Goal: Task Accomplishment & Management: Use online tool/utility

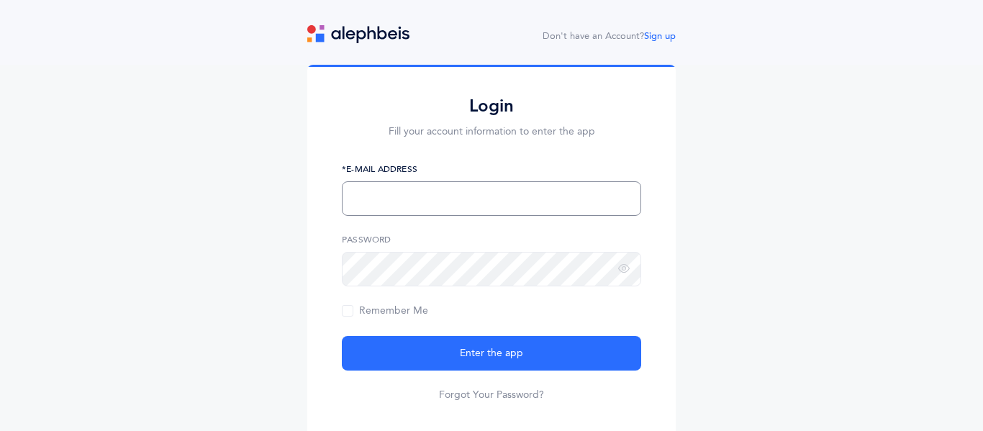
click at [536, 193] on input "text" at bounding box center [491, 198] width 299 height 35
click at [787, 204] on div "Login Fill your account information to enter the app *E-Mail Address Password R…" at bounding box center [491, 254] width 983 height 378
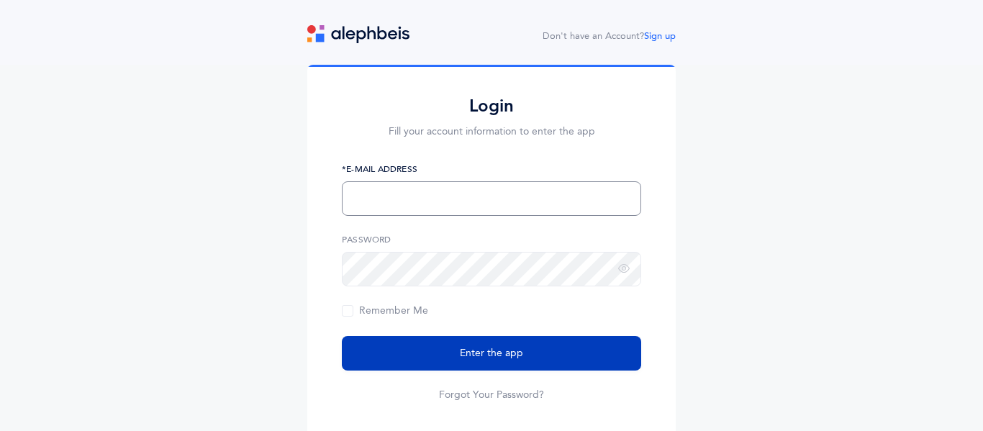
type input "rabbisilver@mmscdayschool.org"
click at [513, 364] on button "Enter the app" at bounding box center [491, 353] width 299 height 35
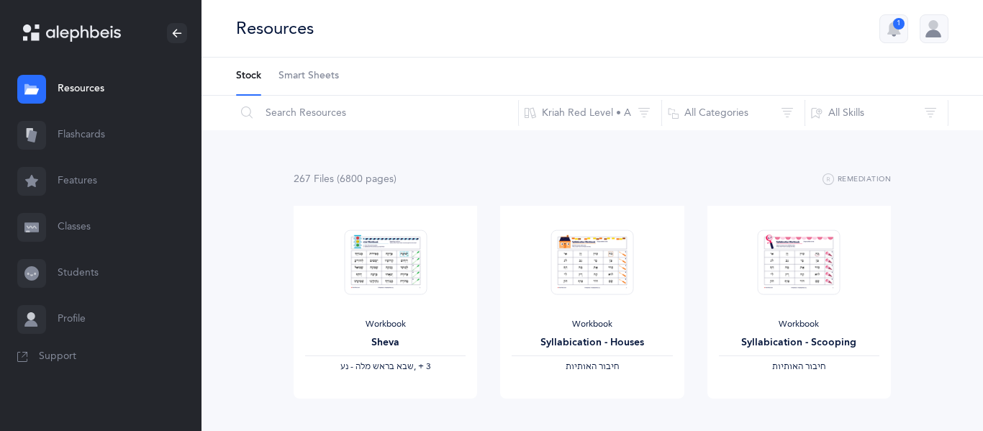
click at [79, 132] on link "Flashcards" at bounding box center [101, 135] width 202 height 46
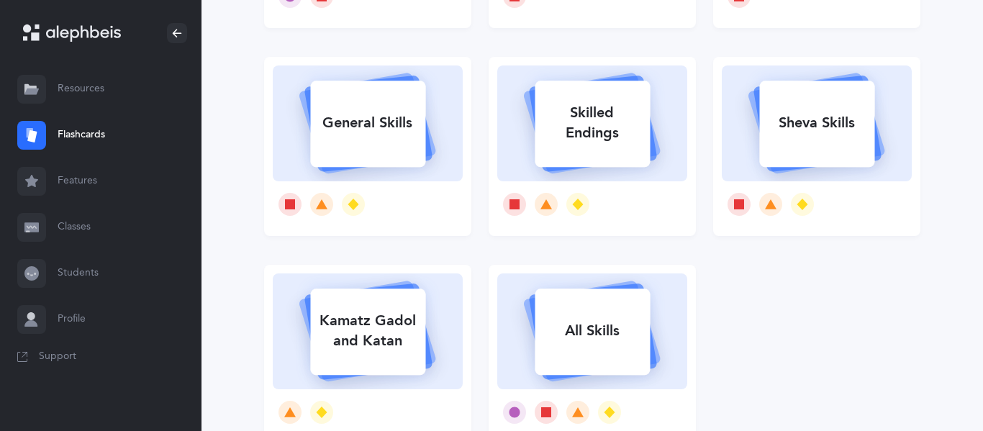
scroll to position [258, 0]
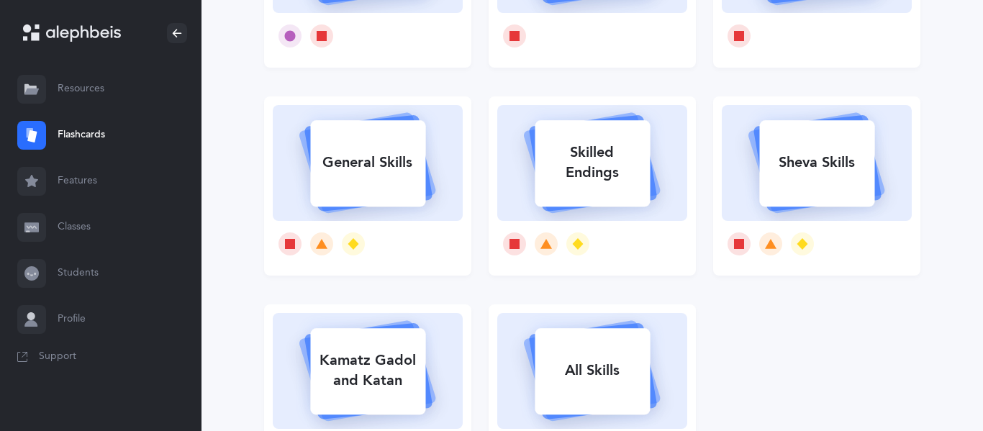
click at [329, 156] on div "General Skills" at bounding box center [367, 162] width 115 height 37
select select "single"
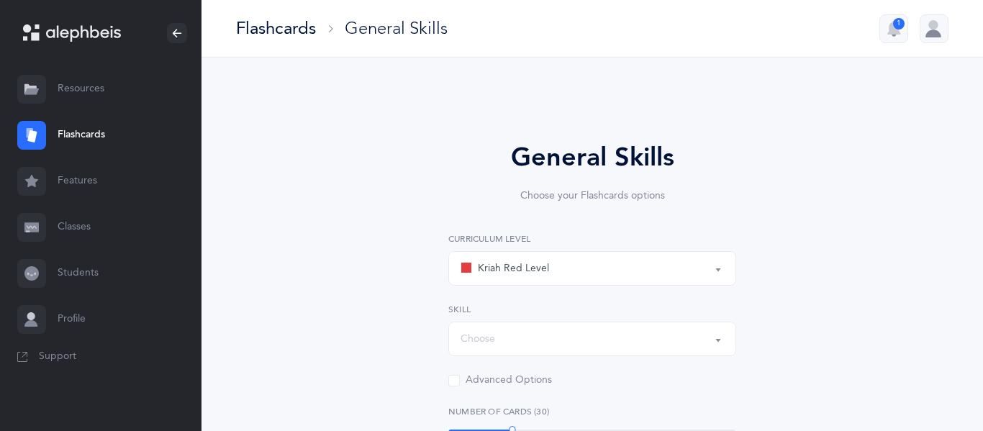
select select "Silent Letters"
select select
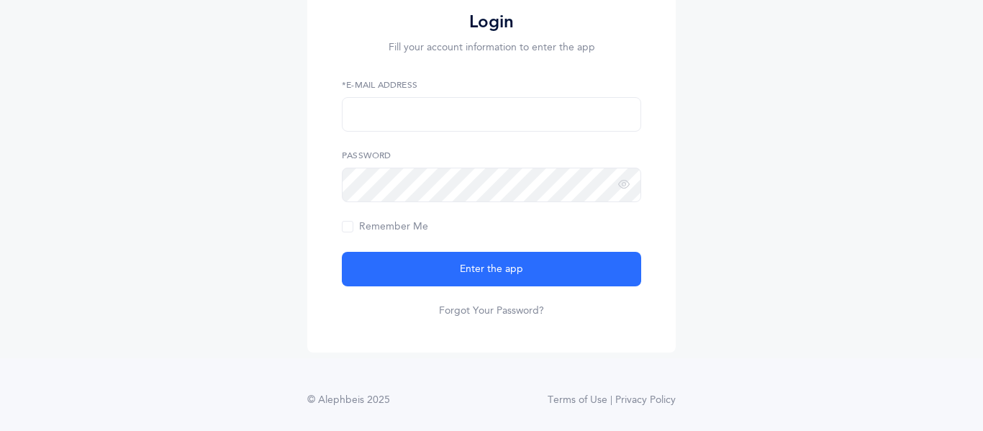
scroll to position [83, 0]
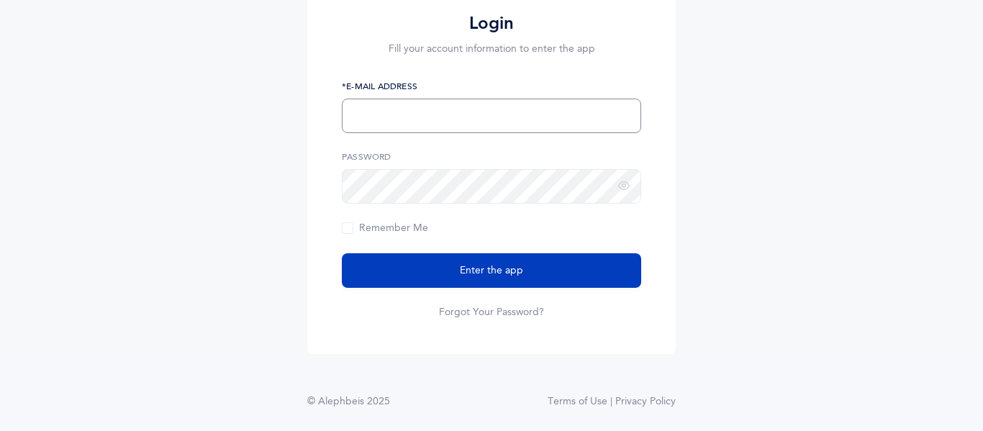
type input "[EMAIL_ADDRESS][DOMAIN_NAME]"
click at [537, 279] on button "Enter the app" at bounding box center [491, 270] width 299 height 35
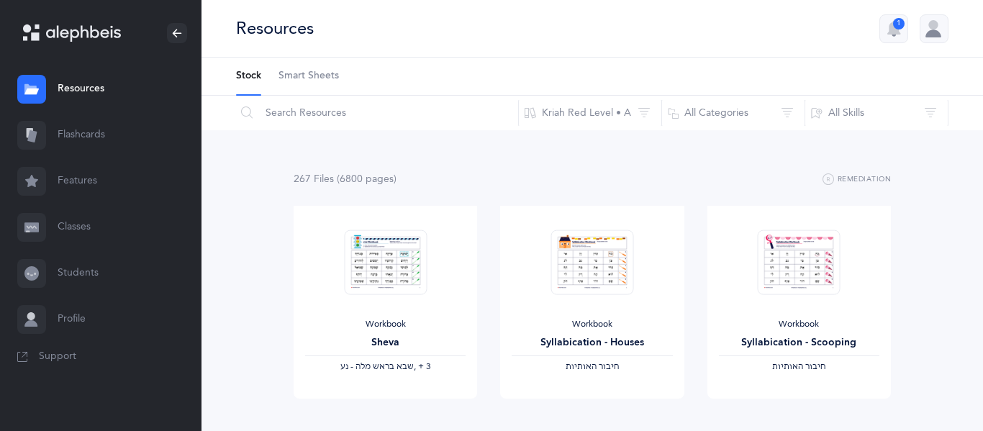
click at [94, 169] on link "Features" at bounding box center [101, 181] width 202 height 46
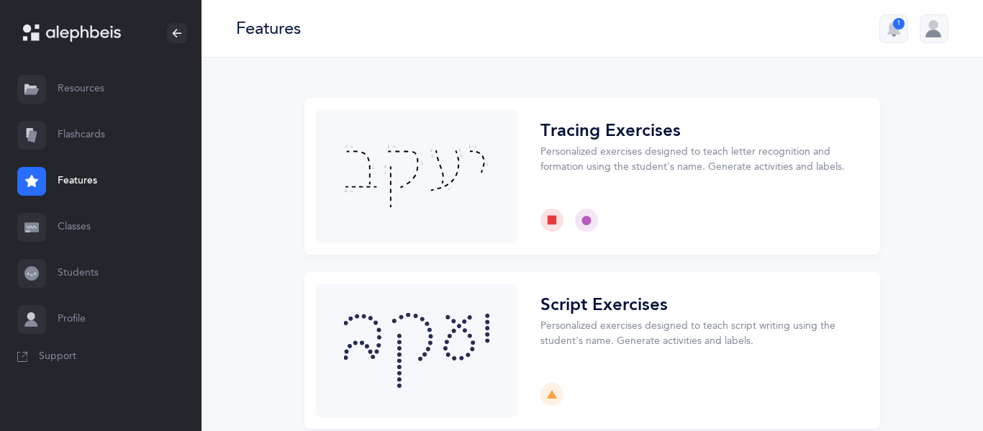
click at [41, 146] on div at bounding box center [31, 135] width 29 height 29
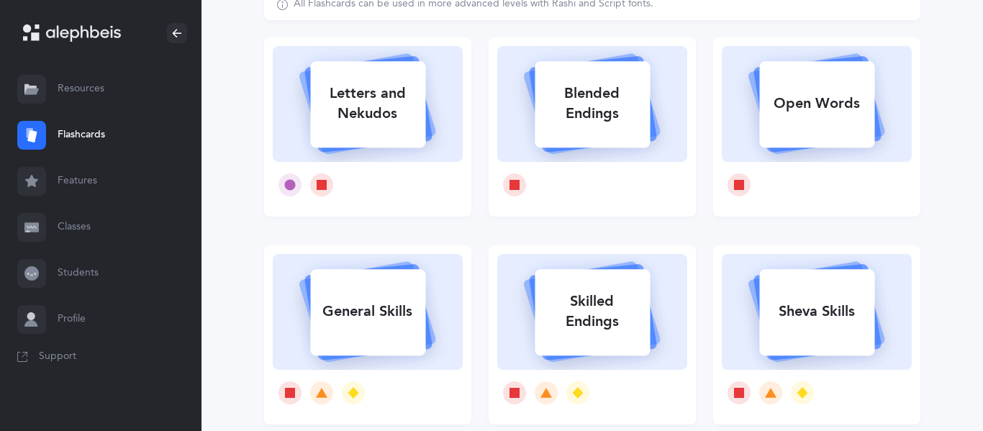
scroll to position [110, 0]
click at [116, 179] on link "Features" at bounding box center [101, 181] width 202 height 46
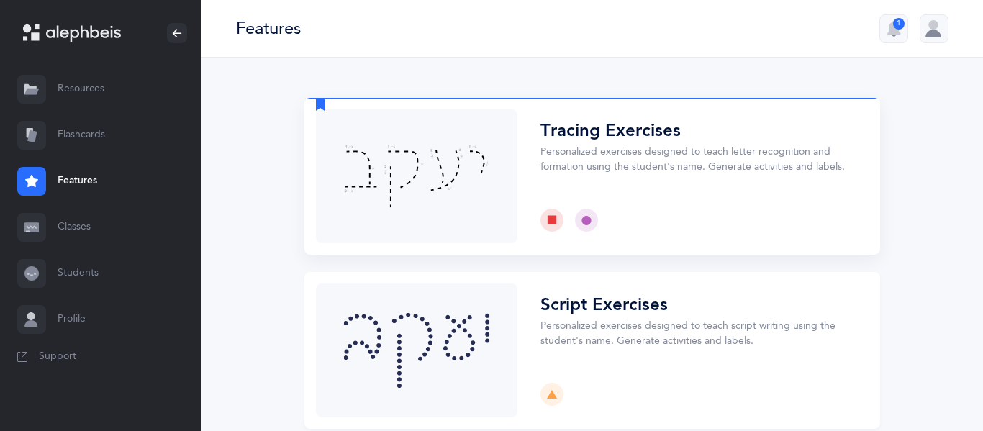
scroll to position [73, 0]
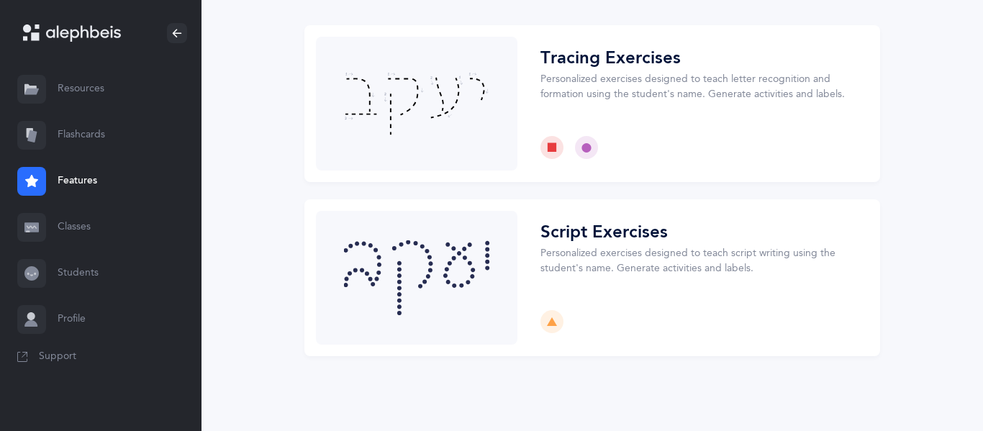
click at [64, 135] on link "Flashcards" at bounding box center [101, 135] width 202 height 46
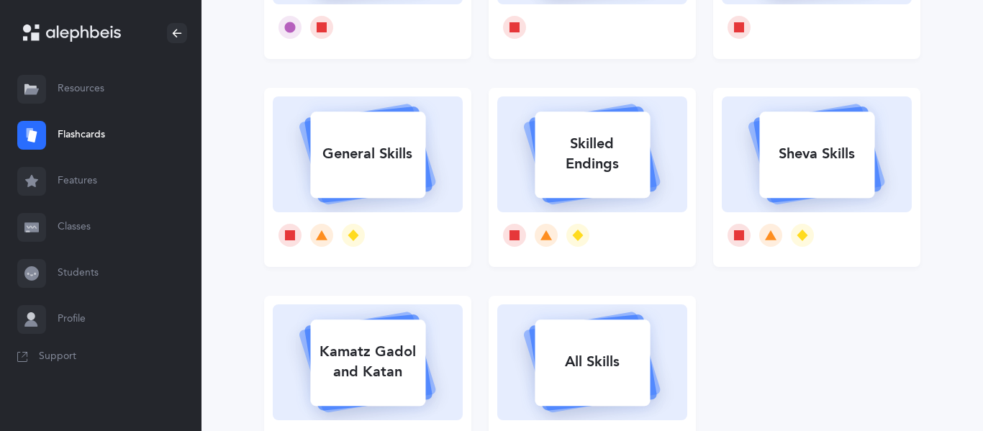
scroll to position [304, 0]
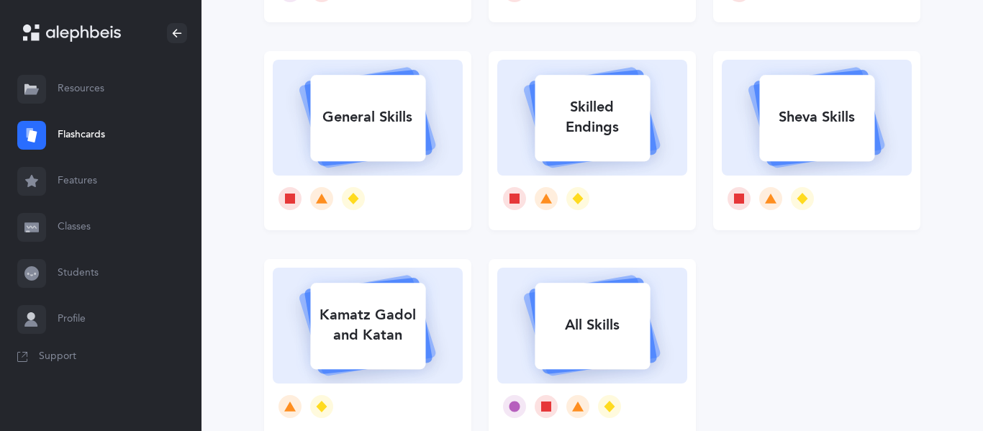
click at [377, 147] on rect at bounding box center [367, 118] width 115 height 86
select select "single"
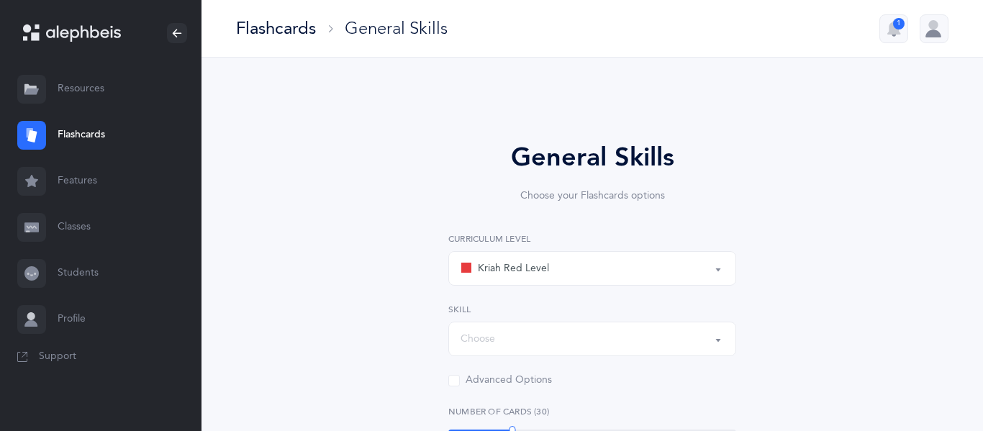
select select "Silent Letters"
select select
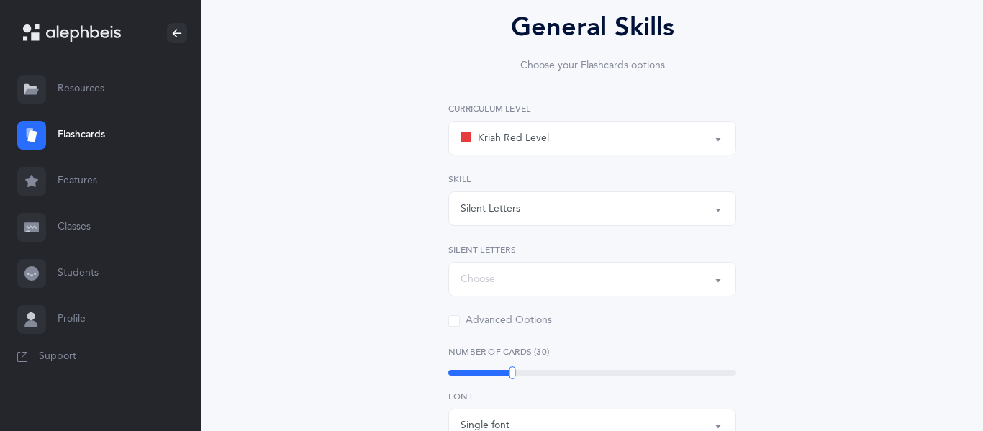
scroll to position [132, 0]
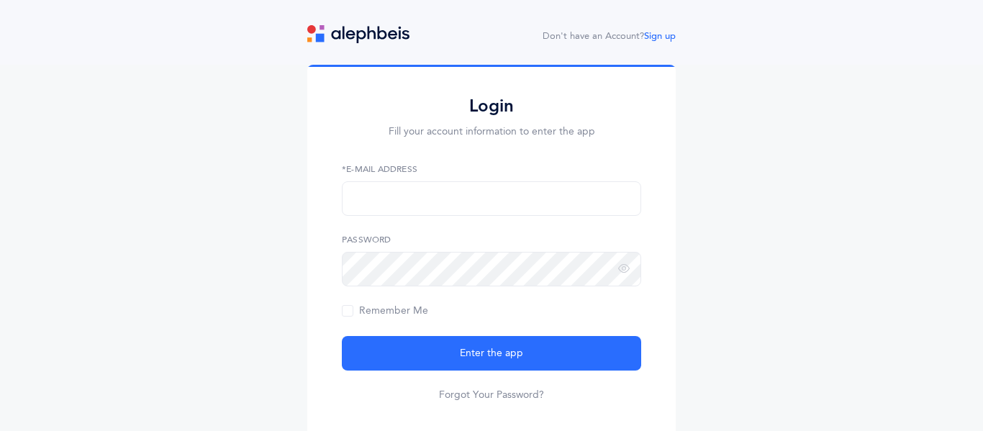
scroll to position [35, 0]
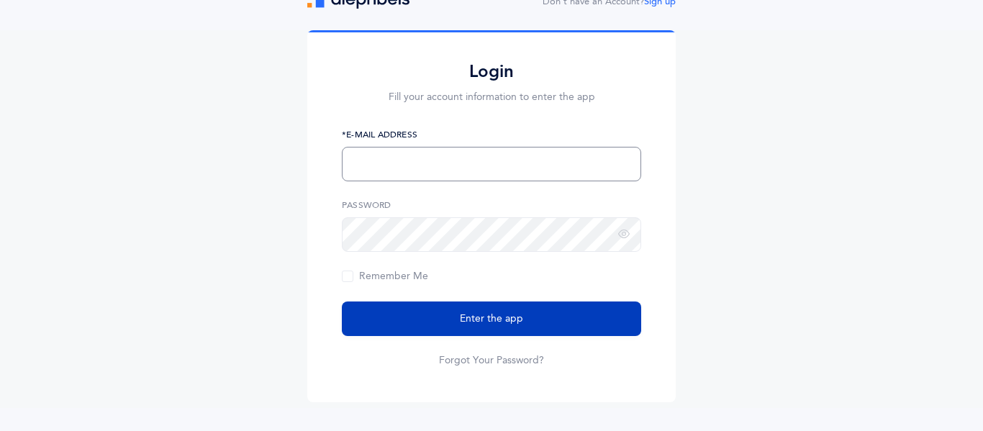
type input "[EMAIL_ADDRESS][DOMAIN_NAME]"
click at [562, 312] on button "Enter the app" at bounding box center [491, 319] width 299 height 35
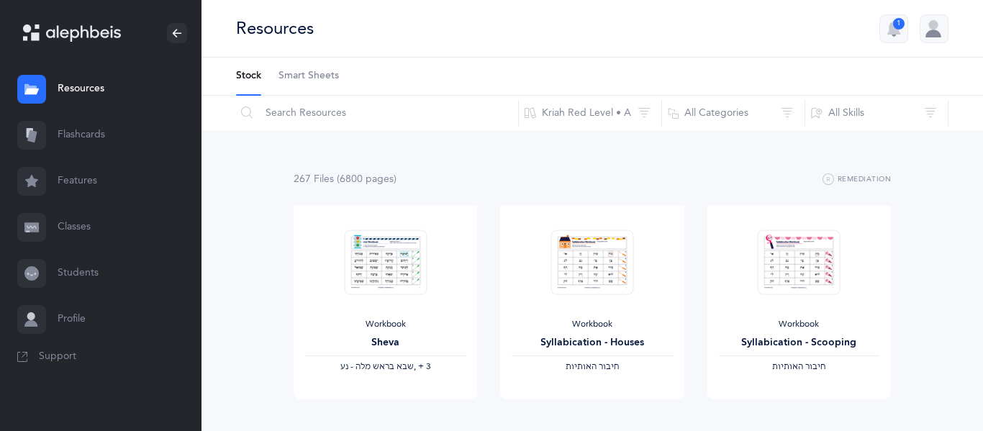
click at [134, 128] on link "Flashcards" at bounding box center [101, 135] width 202 height 46
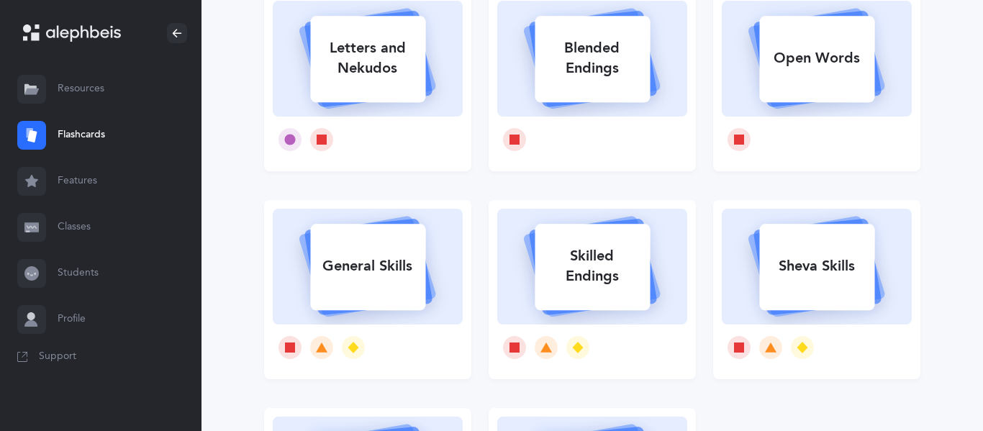
scroll to position [163, 0]
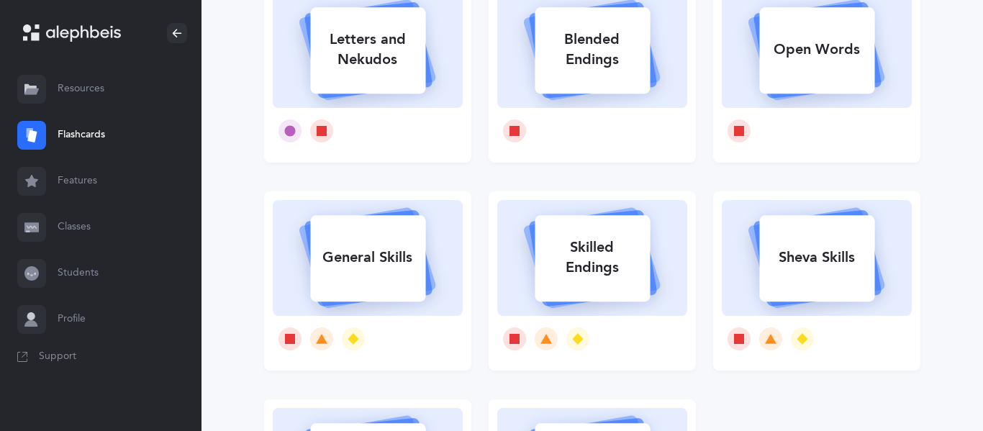
click at [353, 252] on div "General Skills" at bounding box center [367, 257] width 115 height 37
select select "single"
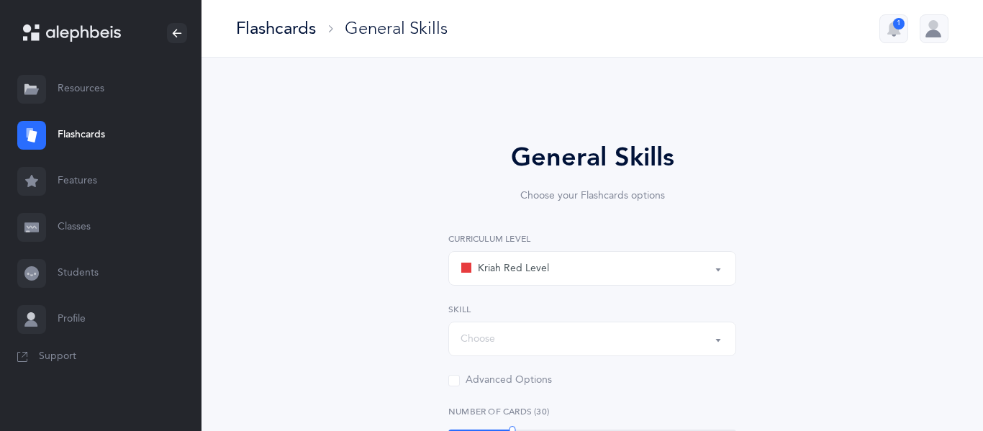
select select "Silent Letters"
select select
